Goal: Information Seeking & Learning: Learn about a topic

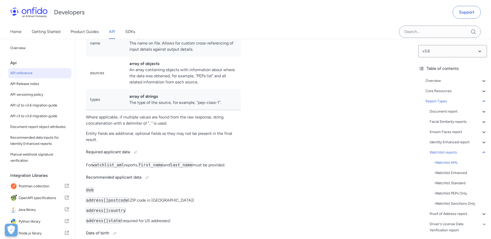
scroll to position [30541, 0]
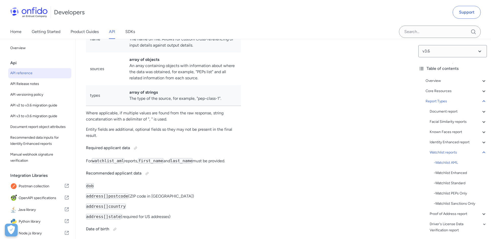
copy p "As matches are done based on the available information, none of these propertie…"
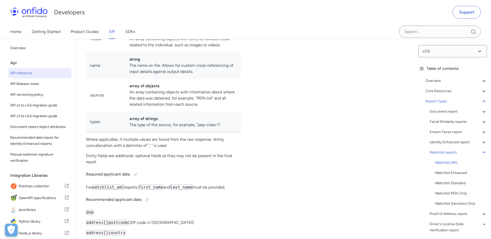
scroll to position [30513, 0]
click at [447, 184] on div "- Watchlist Standard" at bounding box center [460, 183] width 53 height 6
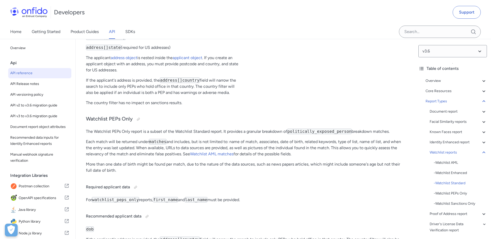
scroll to position [31846, 0]
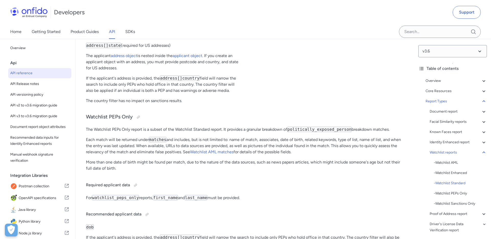
drag, startPoint x: 271, startPoint y: 122, endPoint x: 272, endPoint y: 183, distance: 60.4
copy pre ""breakdown" : { 16 "sanction" : { 17 "result" : "clear" 18 } , 19 "politically_…"
click at [450, 171] on div "- Watchlist Enhanced" at bounding box center [460, 173] width 53 height 6
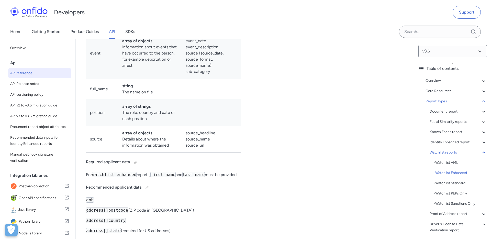
scroll to position [31249, 0]
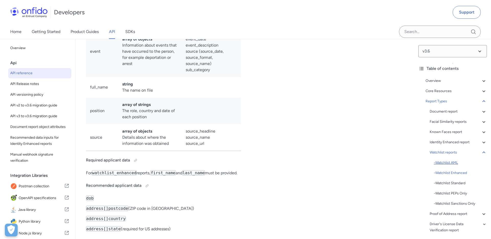
click at [453, 163] on div "- Watchlist AML" at bounding box center [460, 163] width 53 height 6
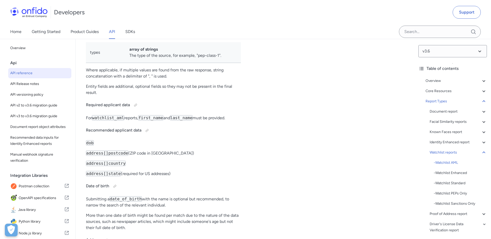
scroll to position [30584, 0]
click at [444, 170] on div "- Watchlist Enhanced" at bounding box center [460, 173] width 53 height 6
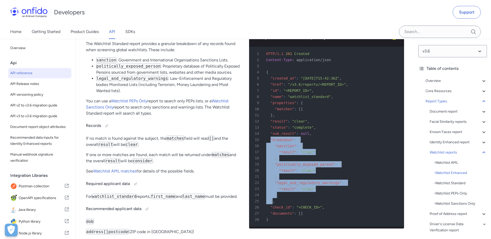
scroll to position [31641, 0]
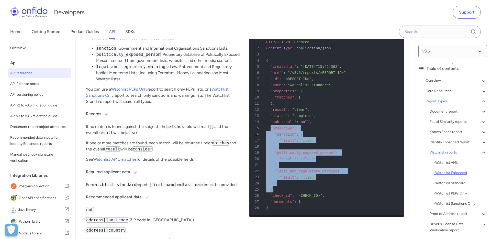
click at [461, 171] on div "- Watchlist Enhanced" at bounding box center [460, 173] width 53 height 6
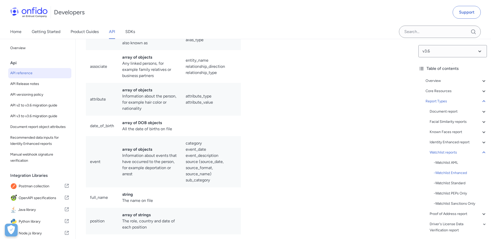
scroll to position [31140, 0]
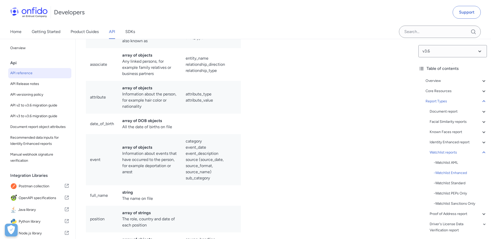
drag, startPoint x: 271, startPoint y: 95, endPoint x: 272, endPoint y: 176, distance: 80.8
copy pre ""breakdown" : { 16 "politically_exposed_person" : { 17 "result" : "clear" 18 } …"
click at [452, 161] on div "- Watchlist AML" at bounding box center [460, 163] width 53 height 6
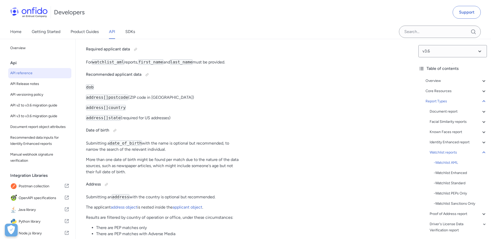
scroll to position [30640, 0]
click at [450, 172] on div "- Watchlist Enhanced" at bounding box center [460, 173] width 53 height 6
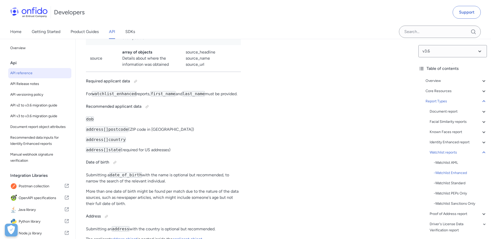
scroll to position [31220, 0]
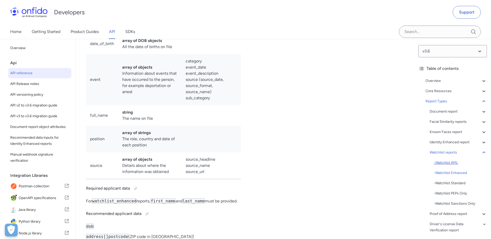
click at [450, 161] on div "- Watchlist AML" at bounding box center [460, 163] width 53 height 6
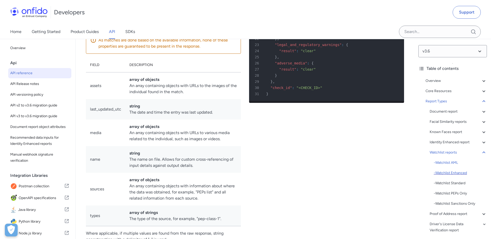
click at [454, 172] on div "- Watchlist Enhanced" at bounding box center [460, 173] width 53 height 6
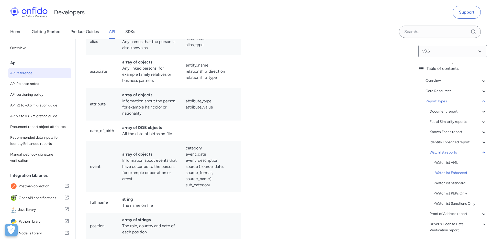
scroll to position [31133, 0]
click at [453, 161] on div "- Watchlist AML" at bounding box center [460, 163] width 53 height 6
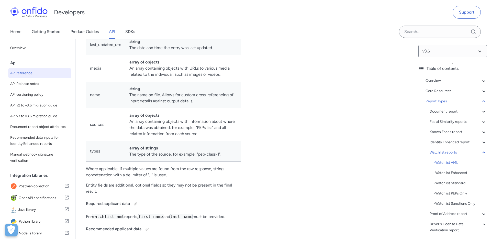
scroll to position [30493, 0]
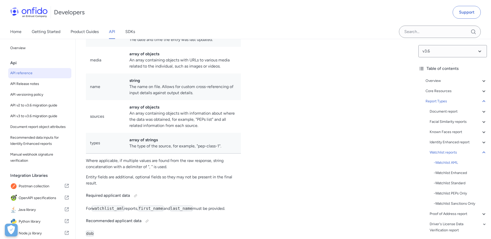
drag, startPoint x: 272, startPoint y: 102, endPoint x: 274, endPoint y: 107, distance: 6.1
drag, startPoint x: 271, startPoint y: 101, endPoint x: 271, endPoint y: 180, distance: 78.8
copy pre ""breakdown" : { 17 "sanction" : { 18 "result" : "clear" 19 } , 20 "politically_…"
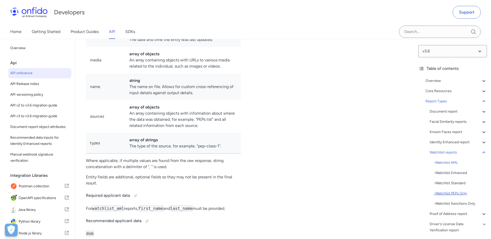
click at [447, 193] on div "- Watchlist PEPs Only" at bounding box center [460, 193] width 53 height 6
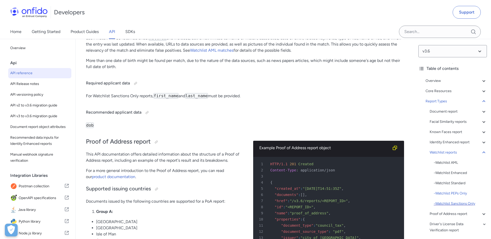
click at [446, 201] on div "- Watchlist Sanctions Only" at bounding box center [460, 203] width 53 height 6
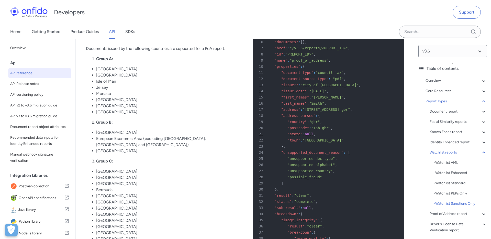
copy p "The Watchlist Sanctions Only report is a subset of the Watchlist Standard report"
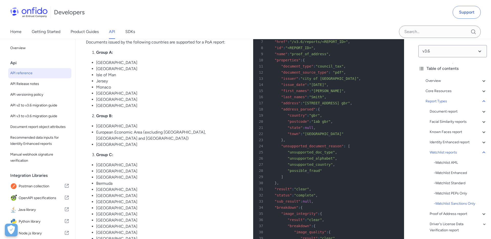
scroll to position [32259, 0]
click at [464, 194] on div "- Watchlist PEPs Only" at bounding box center [460, 193] width 53 height 6
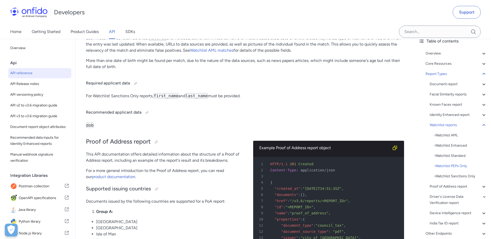
scroll to position [38, 0]
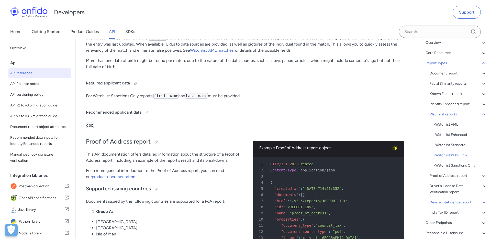
click at [458, 200] on div "Device Intelligence report" at bounding box center [458, 202] width 57 height 6
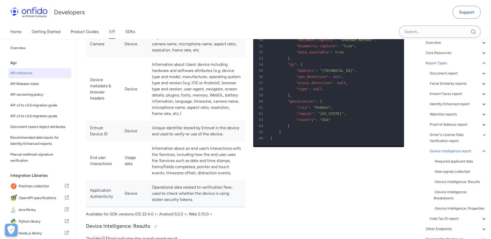
scroll to position [35686, 0]
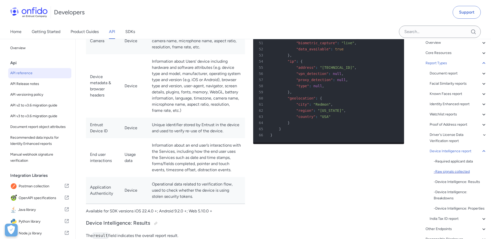
click at [451, 172] on div "- Raw signals collected" at bounding box center [460, 172] width 53 height 6
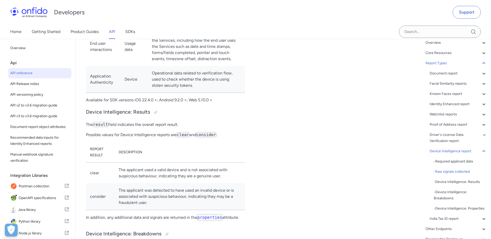
scroll to position [35802, 0]
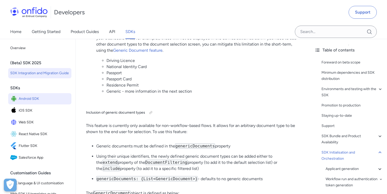
click at [35, 100] on span "Android SDK" at bounding box center [44, 98] width 51 height 7
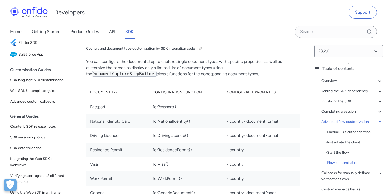
scroll to position [6213, 0]
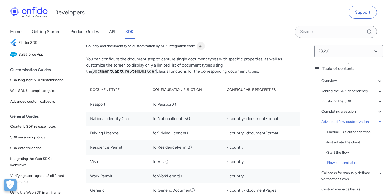
click at [201, 48] on div at bounding box center [200, 46] width 4 height 4
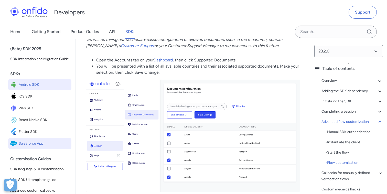
scroll to position [0, 0]
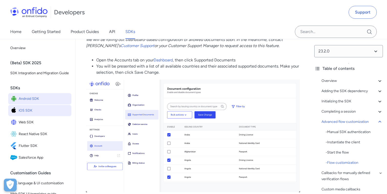
click at [31, 111] on span "iOS SDK" at bounding box center [44, 110] width 51 height 7
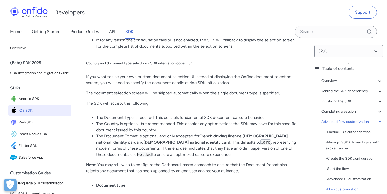
scroll to position [6860, 0]
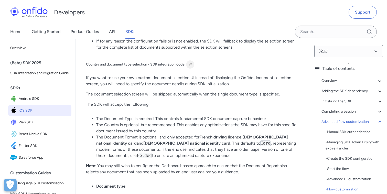
click at [191, 66] on div at bounding box center [190, 64] width 4 height 4
click at [25, 121] on span "Web SDK" at bounding box center [44, 122] width 51 height 7
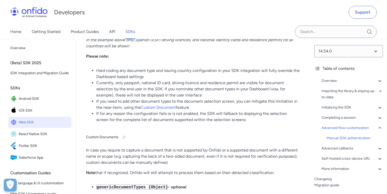
scroll to position [8041, 0]
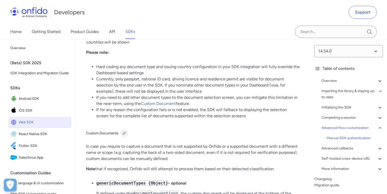
click at [125, 131] on div at bounding box center [124, 133] width 4 height 4
click at [36, 137] on span "React Native SDK" at bounding box center [44, 133] width 51 height 7
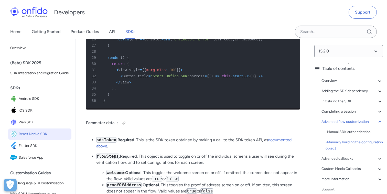
scroll to position [4318, 0]
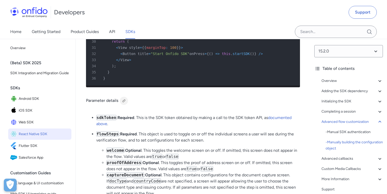
click at [123, 99] on div at bounding box center [124, 101] width 4 height 4
click at [27, 147] on span "Flutter SDK" at bounding box center [44, 145] width 51 height 7
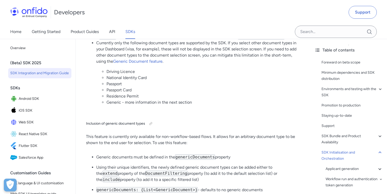
scroll to position [8655, 0]
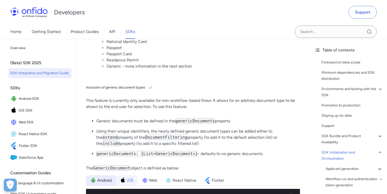
click at [133, 177] on span "iOS" at bounding box center [130, 180] width 7 height 6
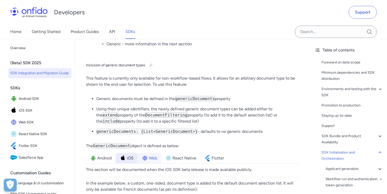
click at [150, 155] on span "Web" at bounding box center [153, 158] width 8 height 6
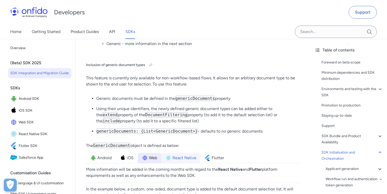
click at [174, 155] on span "React Native" at bounding box center [184, 158] width 24 height 6
click at [99, 155] on span "Android" at bounding box center [104, 158] width 14 height 6
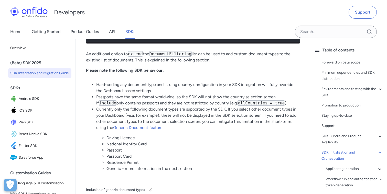
scroll to position [8592, 0]
